Goal: Consume media (video, audio): Consume media (video, audio)

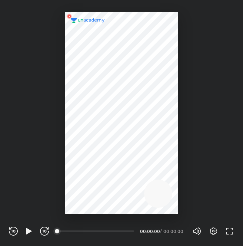
scroll to position [246, 243]
click at [213, 233] on icon "button" at bounding box center [213, 231] width 9 height 9
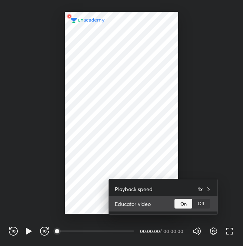
click at [199, 203] on div "Off" at bounding box center [202, 204] width 18 height 10
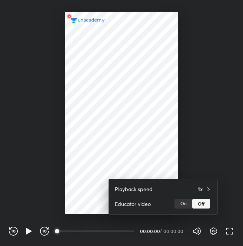
click at [188, 150] on div at bounding box center [121, 123] width 243 height 246
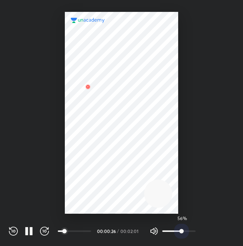
click at [181, 230] on span "56%" at bounding box center [179, 231] width 33 height 11
click at [177, 230] on span "42%" at bounding box center [177, 231] width 4 height 4
click at [174, 231] on span "33%" at bounding box center [174, 231] width 4 height 4
click at [170, 230] on span "23%" at bounding box center [171, 231] width 4 height 4
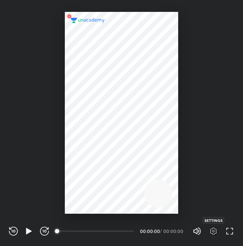
click at [212, 230] on icon "button" at bounding box center [213, 231] width 9 height 9
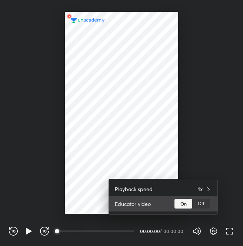
click at [206, 208] on div "Off" at bounding box center [202, 204] width 18 height 10
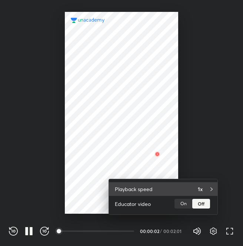
click at [205, 190] on div "1x" at bounding box center [205, 189] width 14 height 8
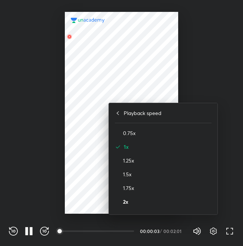
click at [187, 202] on h4 "2x" at bounding box center [167, 202] width 89 height 8
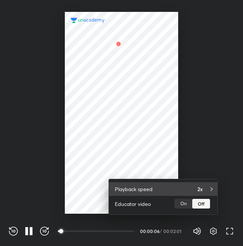
click at [180, 187] on div "Playback speed 2x" at bounding box center [163, 189] width 109 height 14
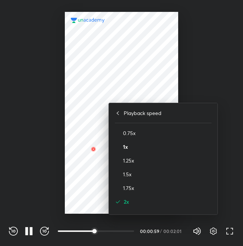
click at [190, 149] on h4 "1x" at bounding box center [167, 147] width 89 height 8
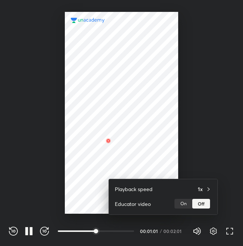
click at [154, 148] on div at bounding box center [121, 123] width 243 height 246
